Goal: Find specific page/section: Find specific page/section

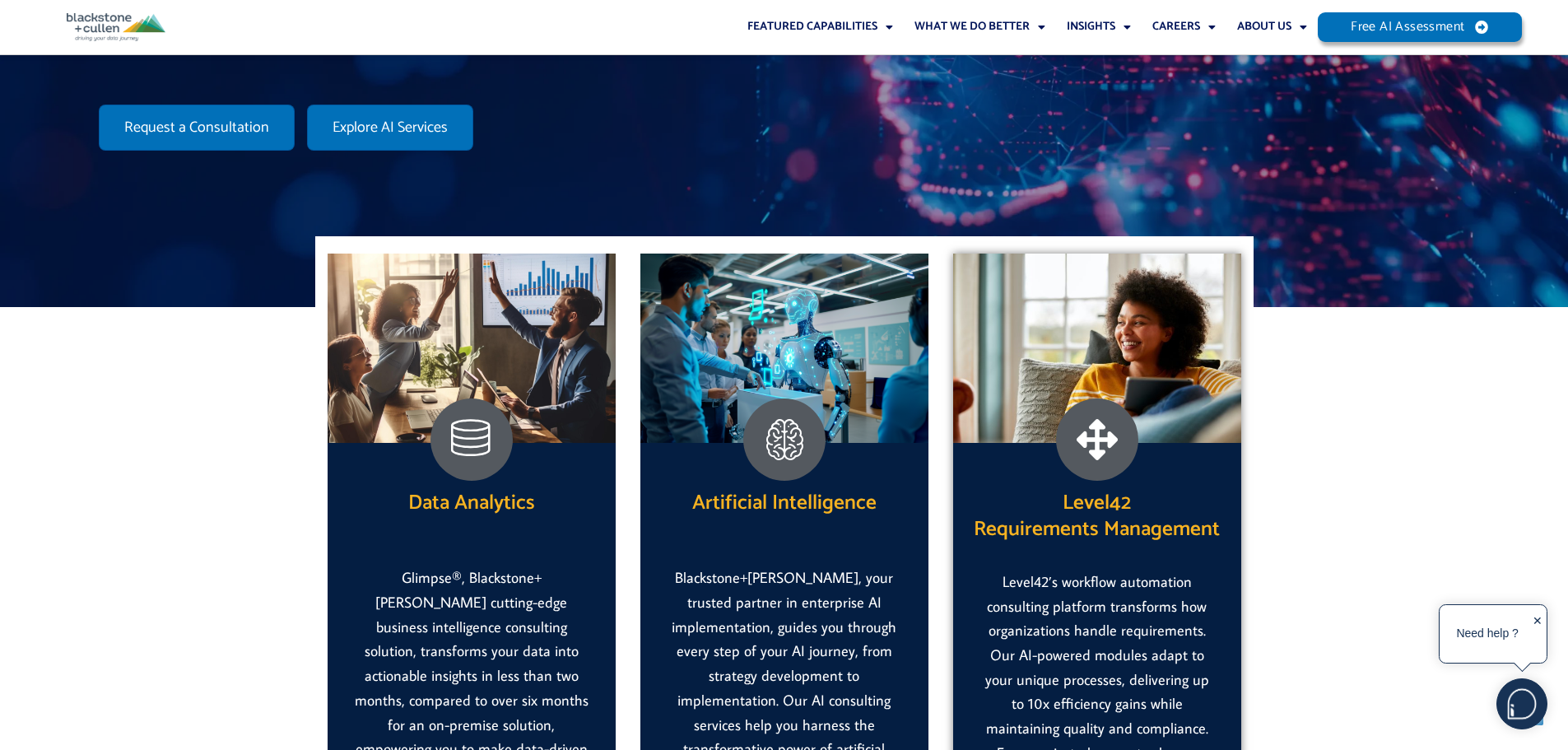
scroll to position [494, 0]
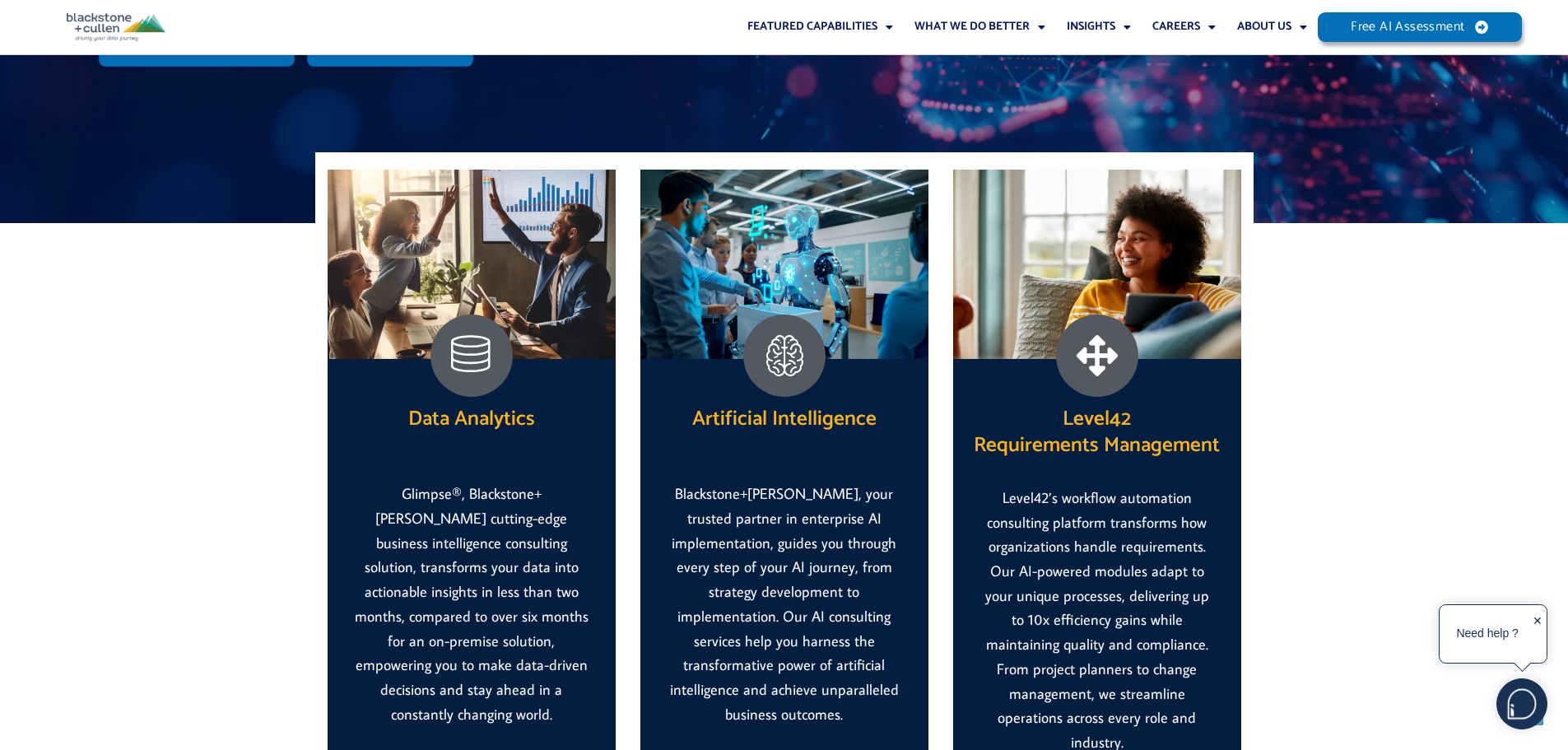
click at [1397, 412] on div "Data Analytics Glimpse®, Blackstone+Cullen’s cutting-edge business intelligence…" at bounding box center [784, 532] width 1568 height 618
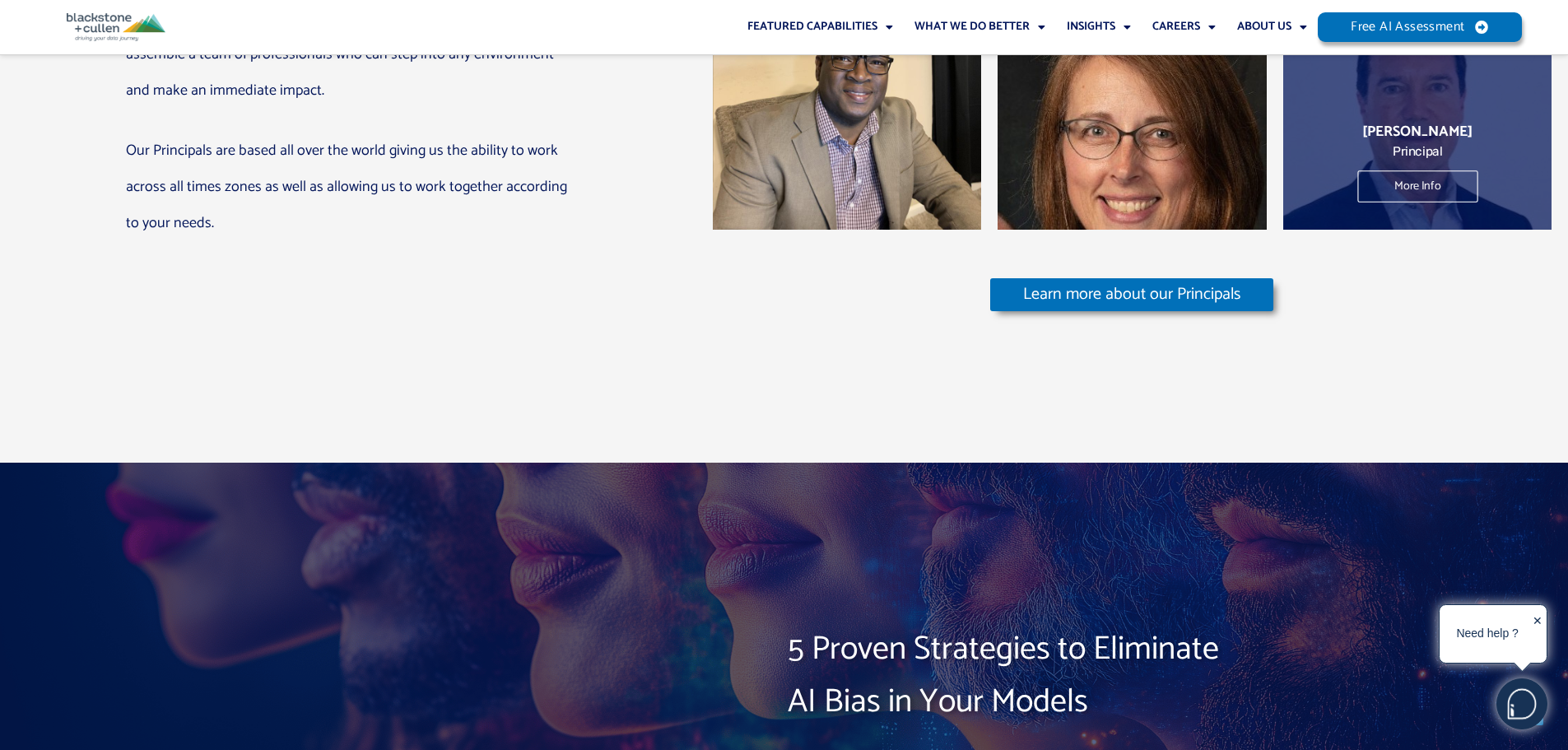
scroll to position [11026, 0]
